Goal: Task Accomplishment & Management: Manage account settings

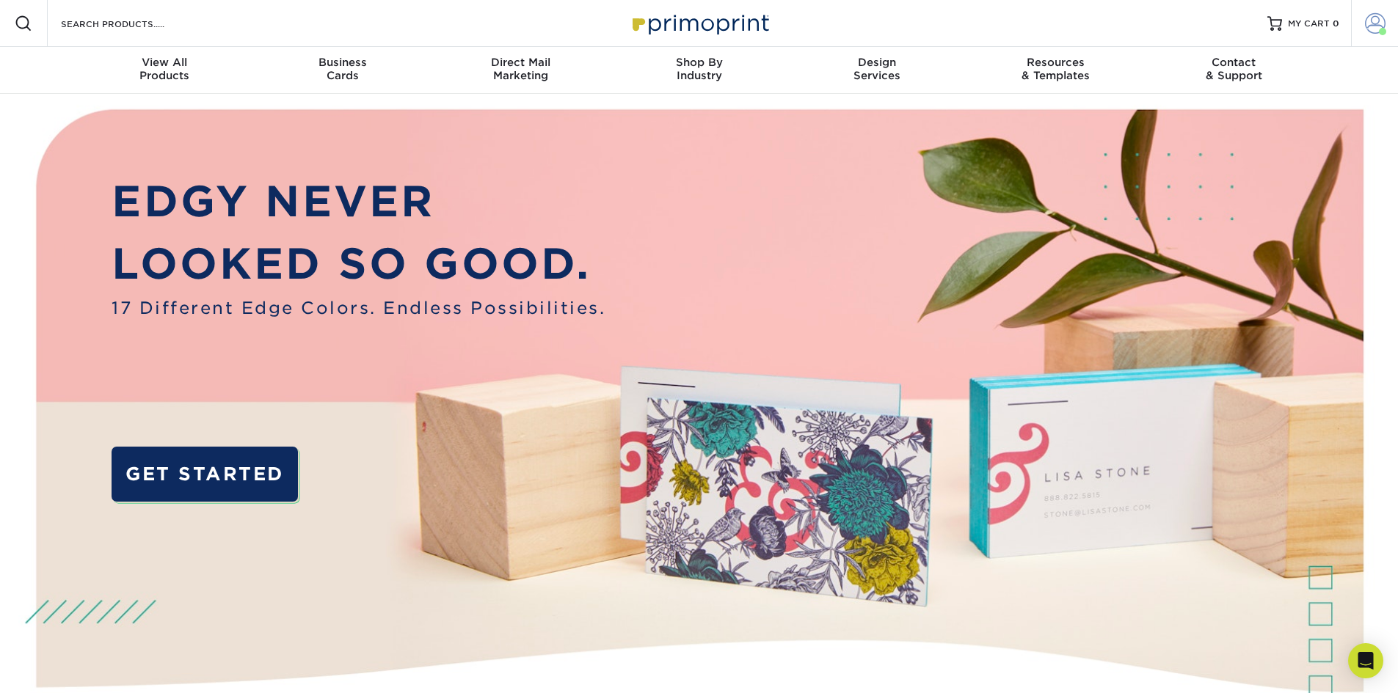
click at [1375, 19] on span at bounding box center [1375, 23] width 21 height 21
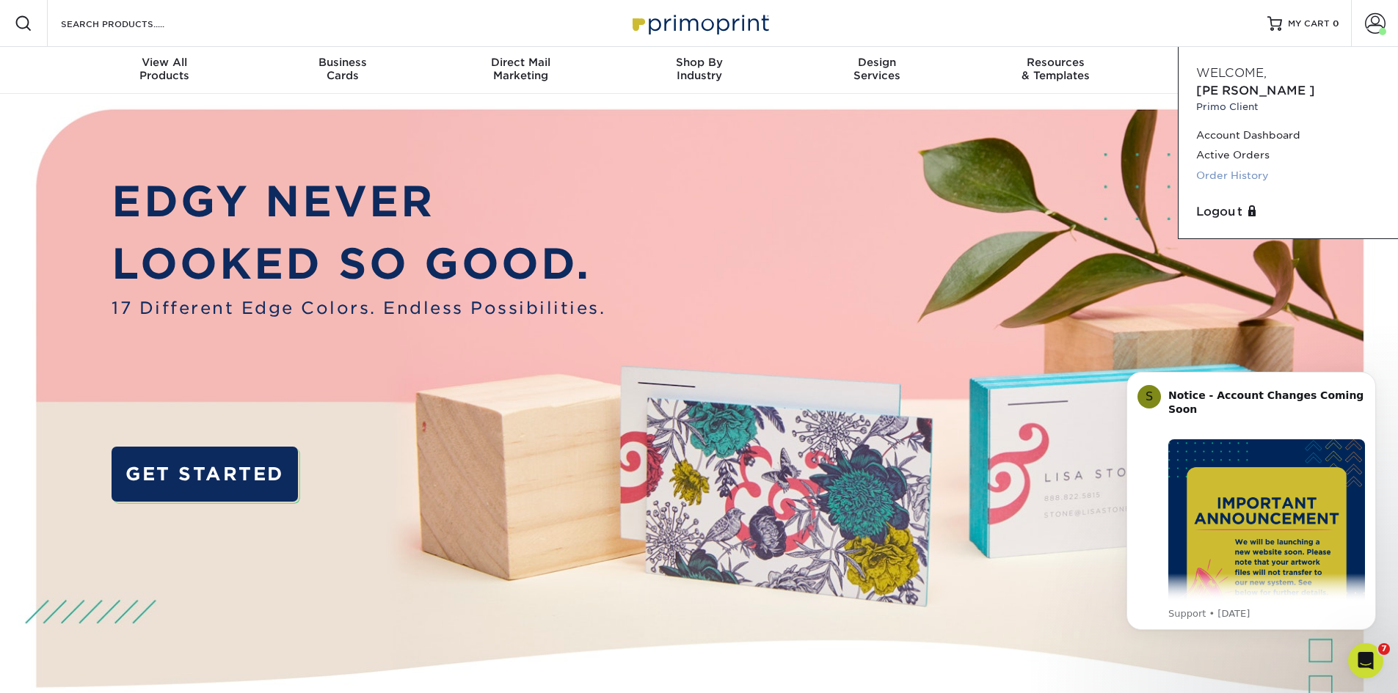
click at [1237, 166] on link "Order History" at bounding box center [1288, 176] width 184 height 20
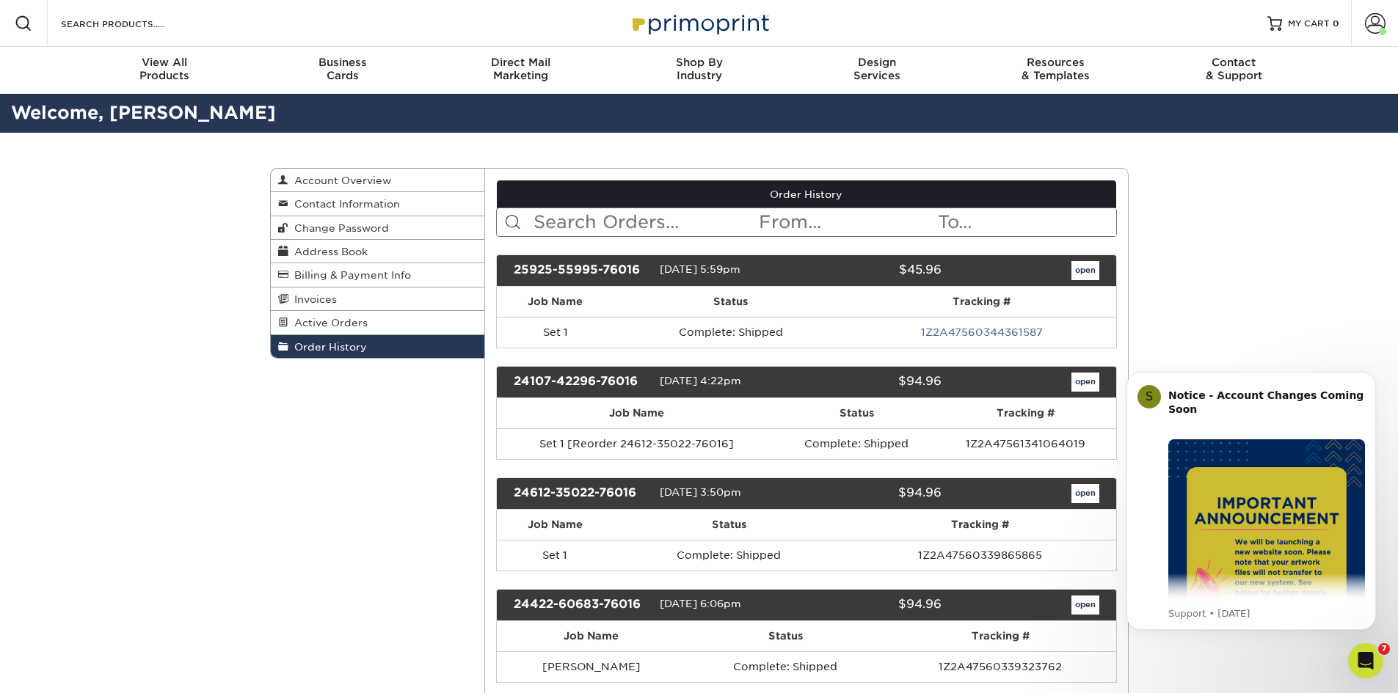
click at [695, 23] on img at bounding box center [699, 23] width 147 height 32
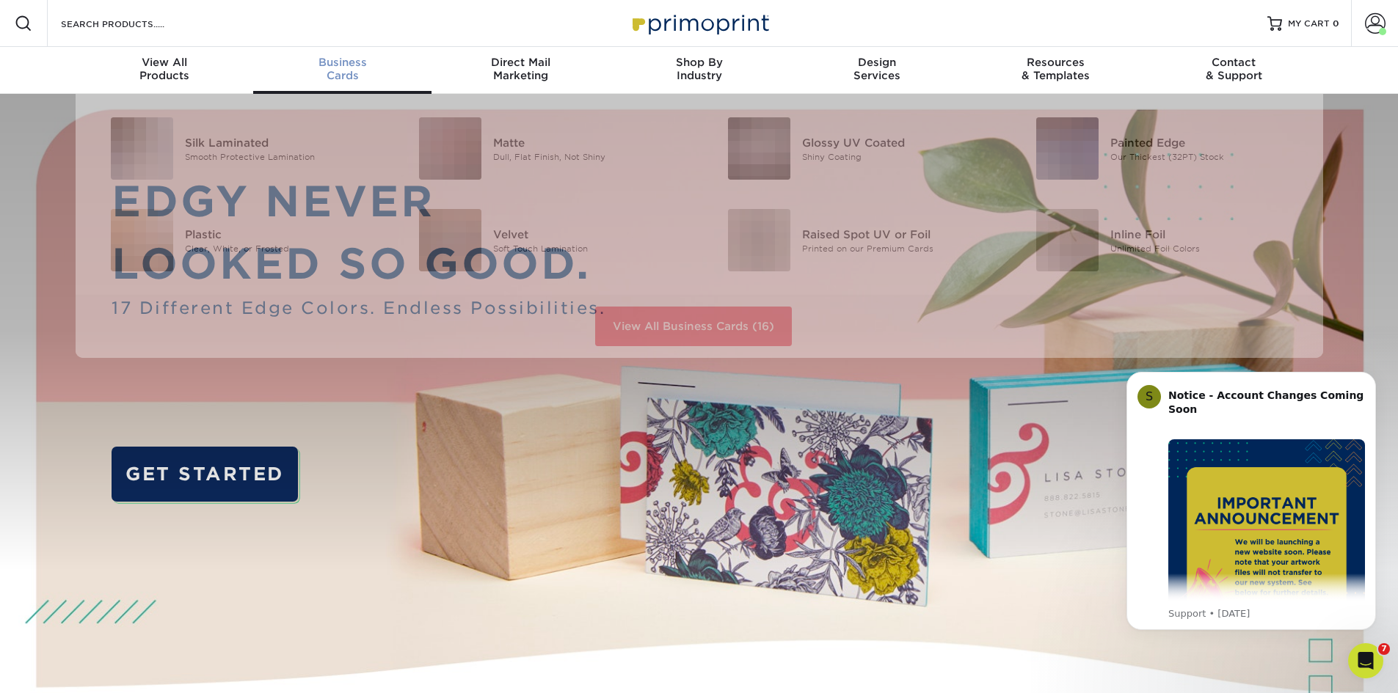
click at [349, 68] on span "Business" at bounding box center [342, 62] width 178 height 13
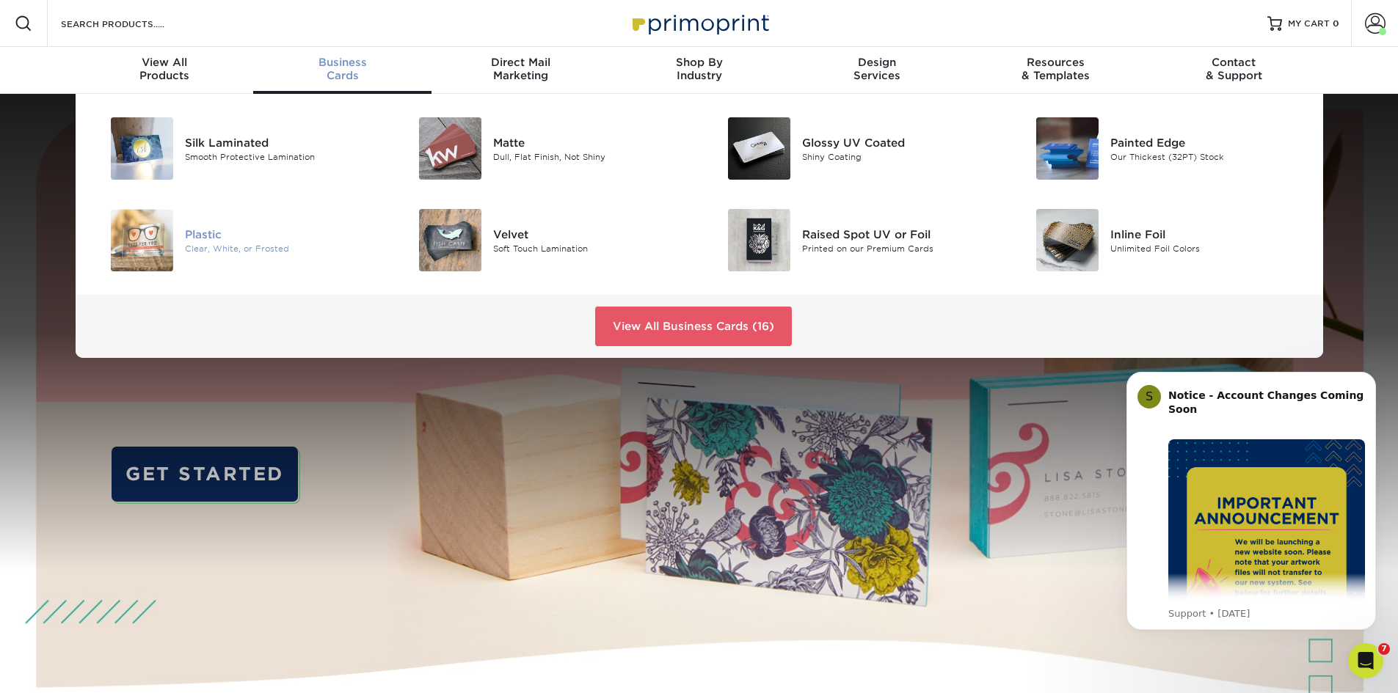
drag, startPoint x: 21, startPoint y: 186, endPoint x: 144, endPoint y: 214, distance: 126.4
click at [23, 186] on div "Silk Laminated Smooth Protective Lamination Matte Dull, Flat Finish, Not Shiny" at bounding box center [699, 226] width 1398 height 264
